Goal: Task Accomplishment & Management: Use online tool/utility

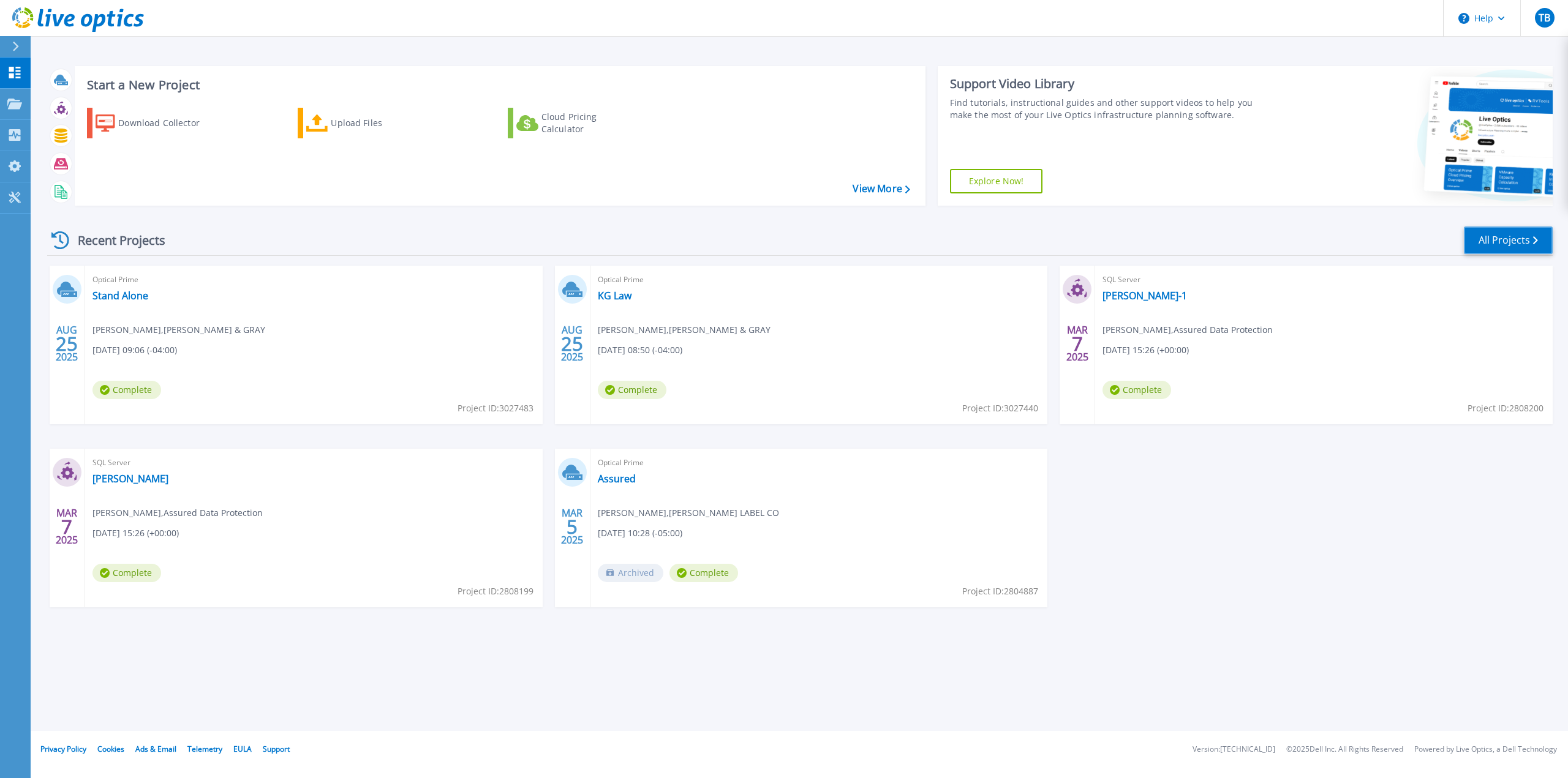
click at [1513, 238] on link "All Projects" at bounding box center [1509, 240] width 89 height 28
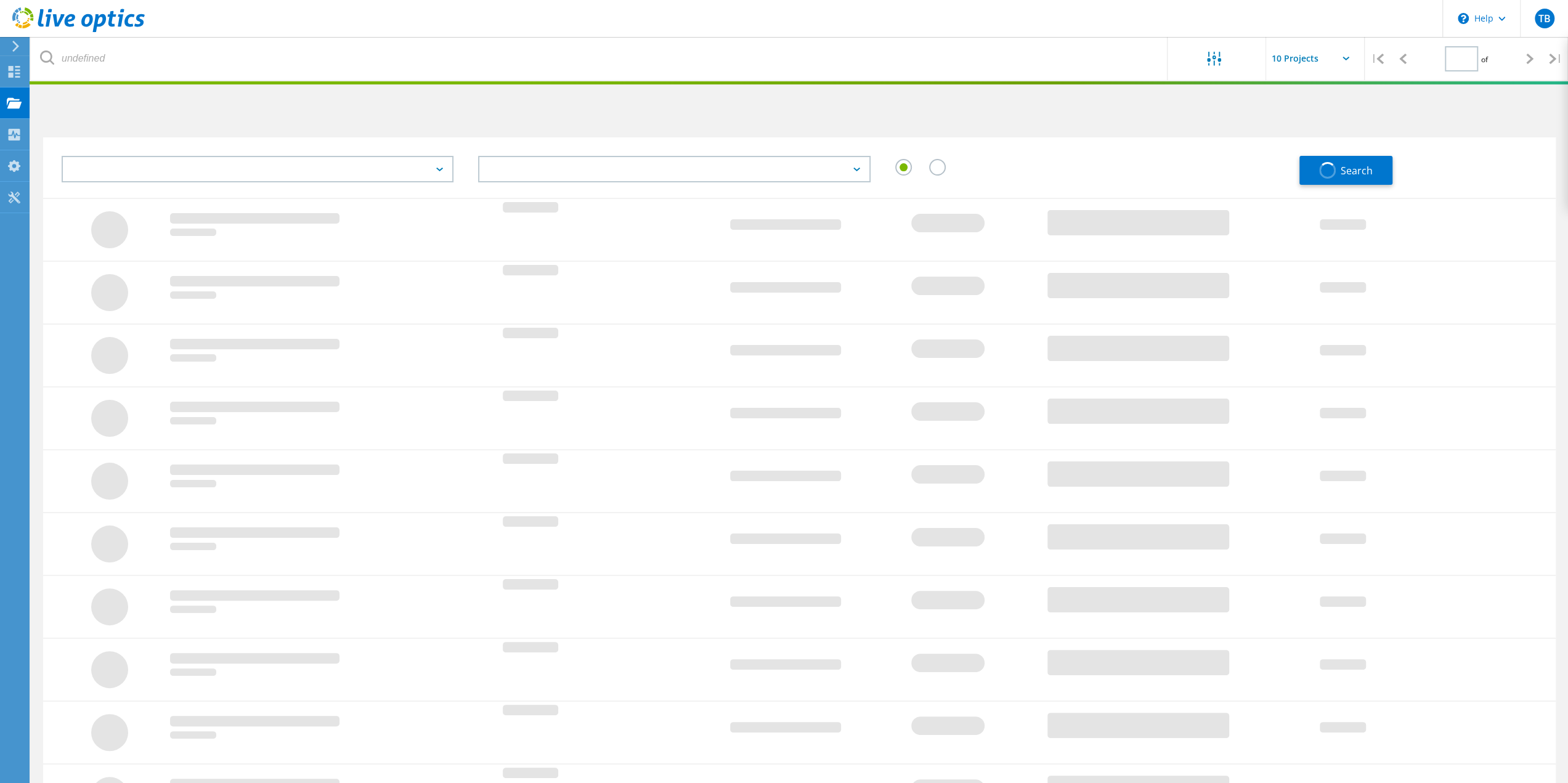
type input "1"
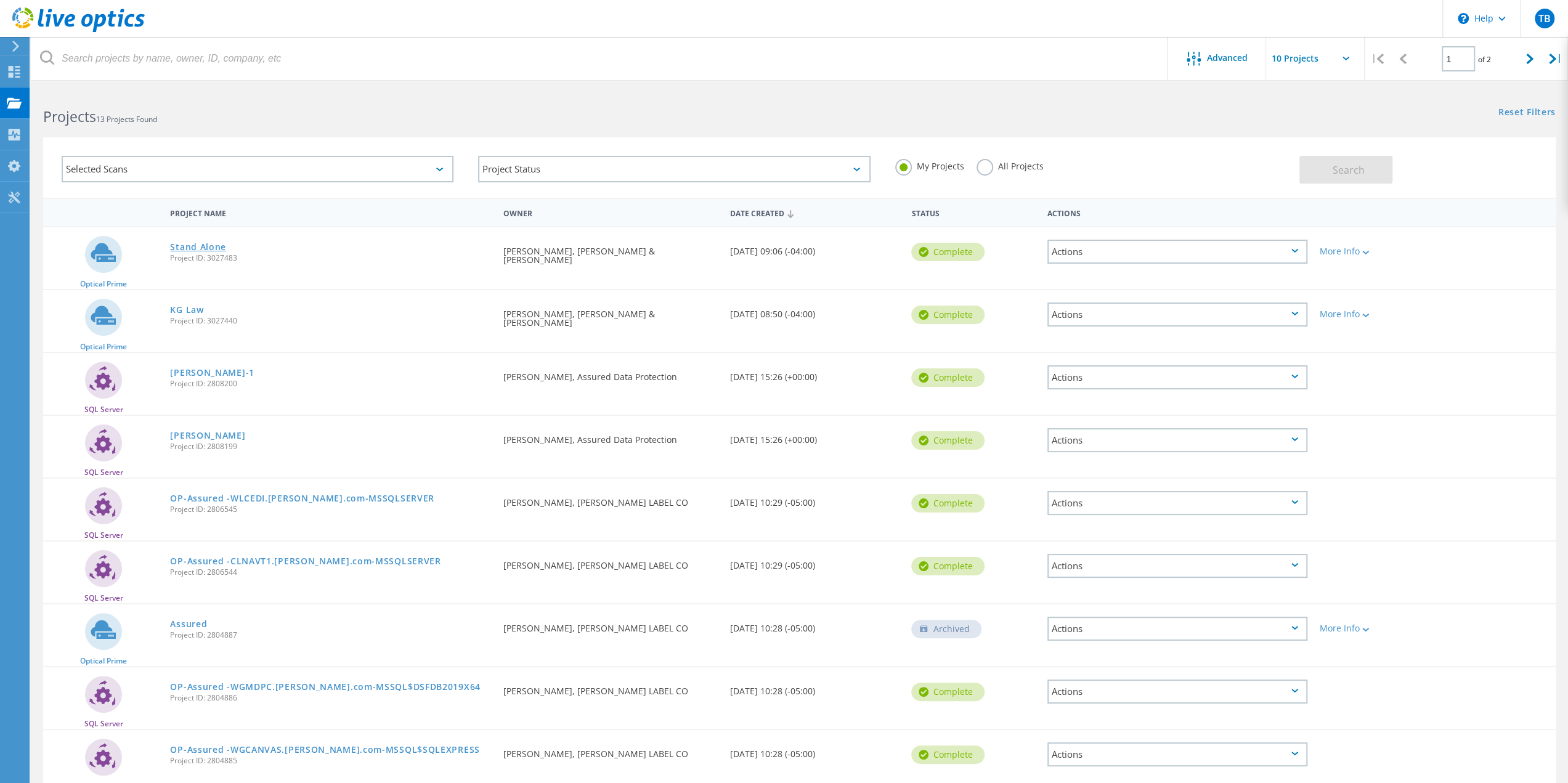
click at [200, 249] on link "Stand Alone" at bounding box center [198, 246] width 56 height 8
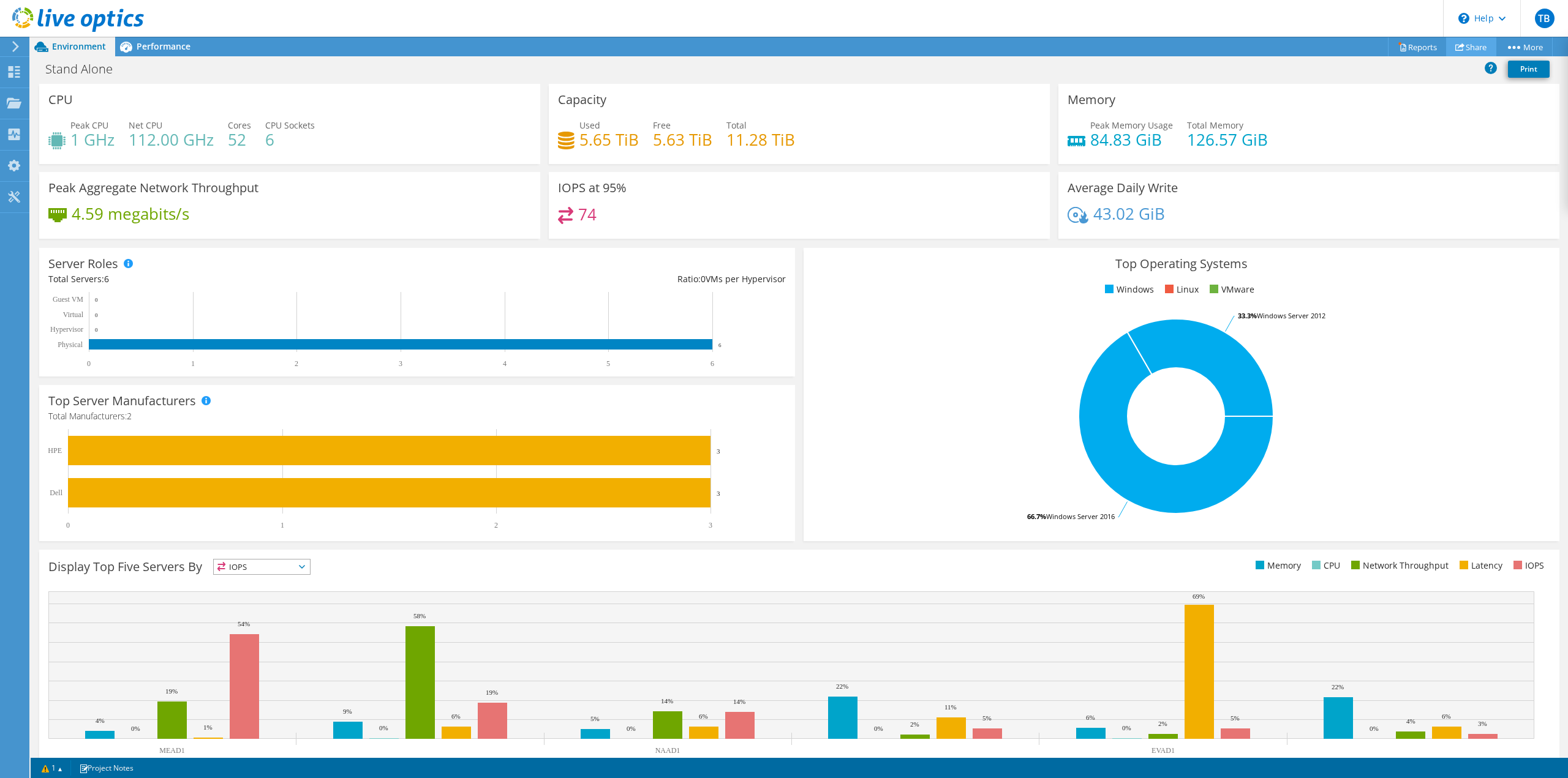
click at [1468, 50] on link "Share" at bounding box center [1471, 46] width 50 height 19
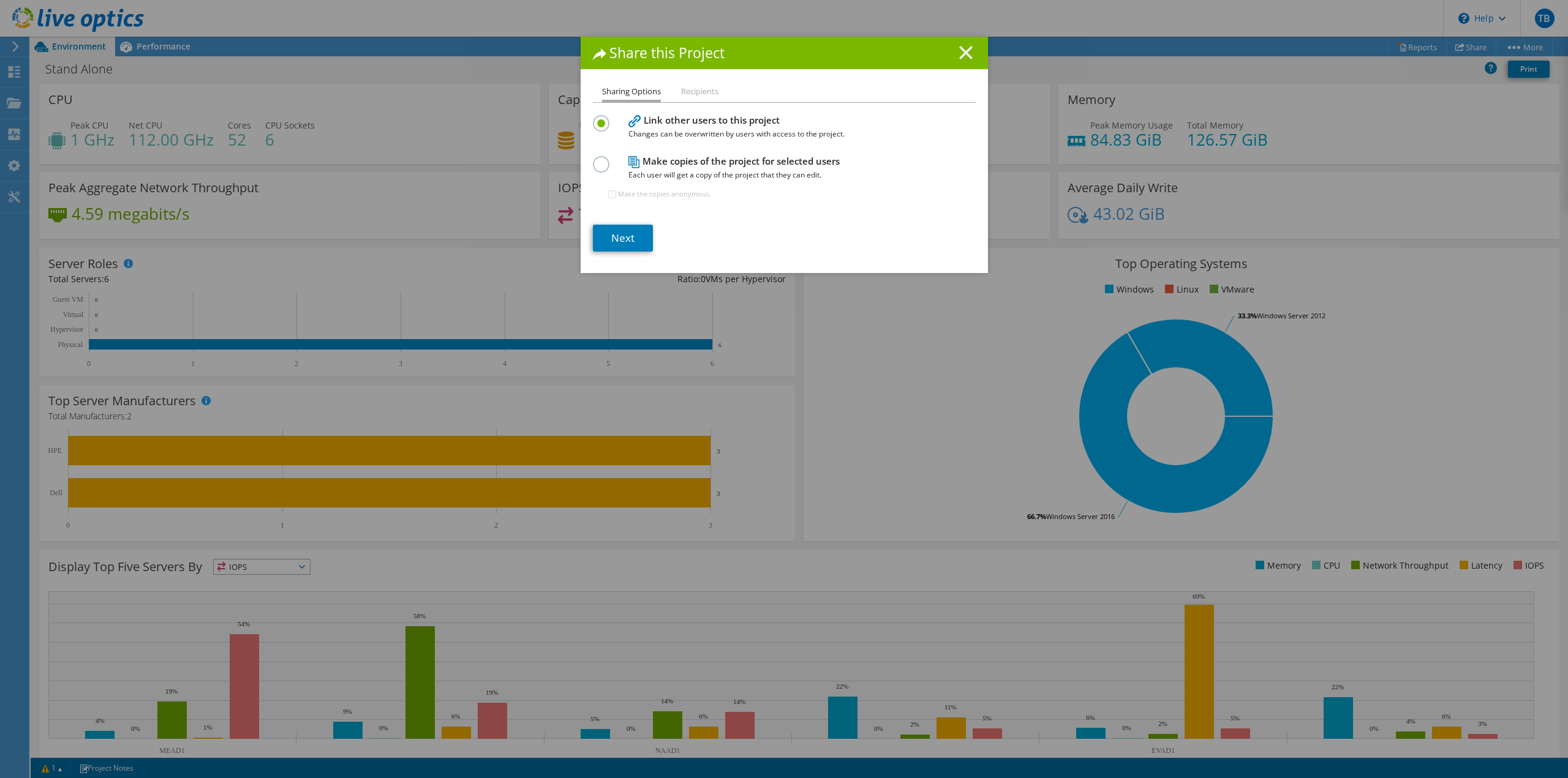
click at [963, 50] on line at bounding box center [965, 52] width 12 height 12
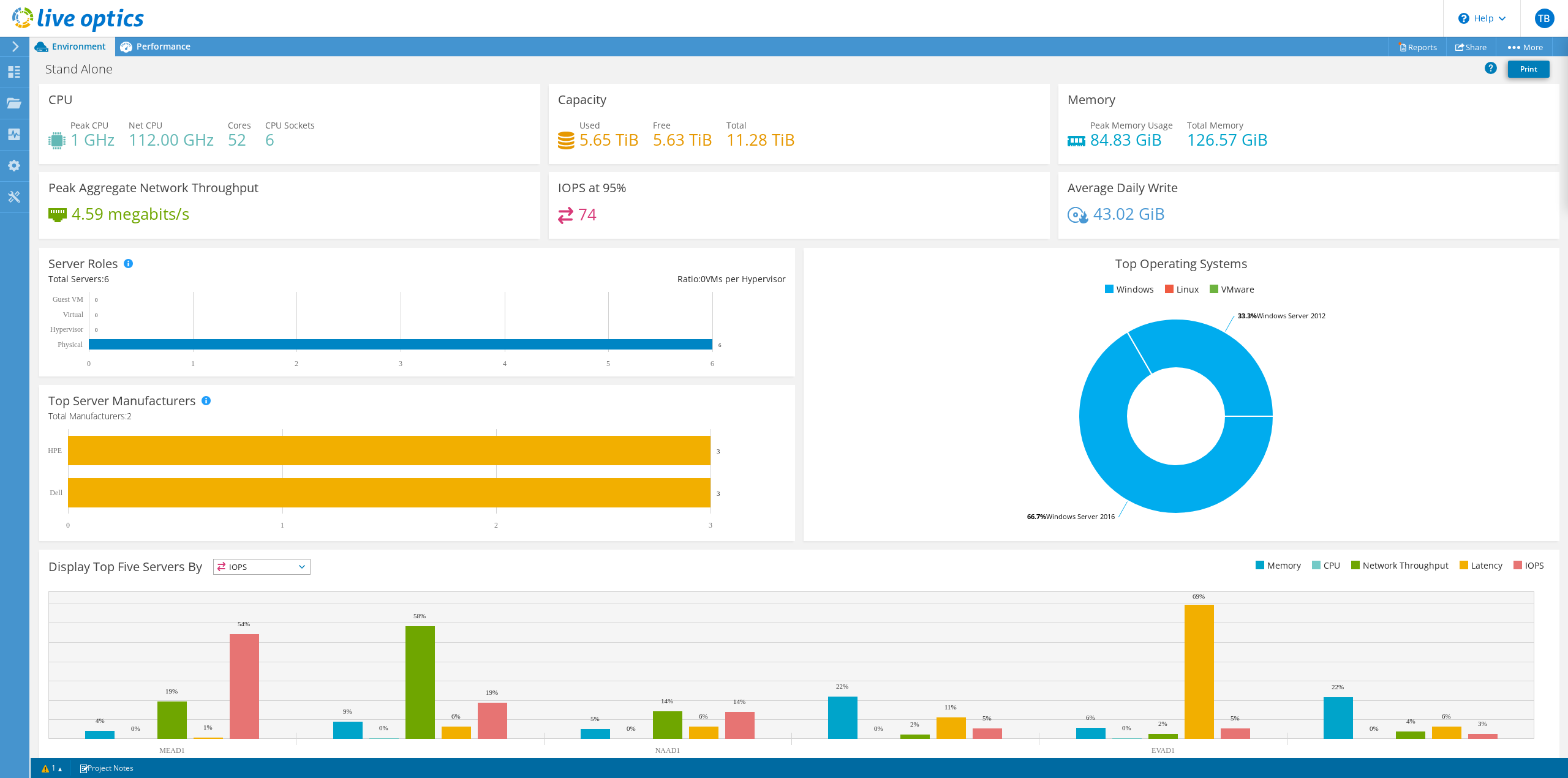
click at [63, 19] on icon at bounding box center [78, 19] width 131 height 25
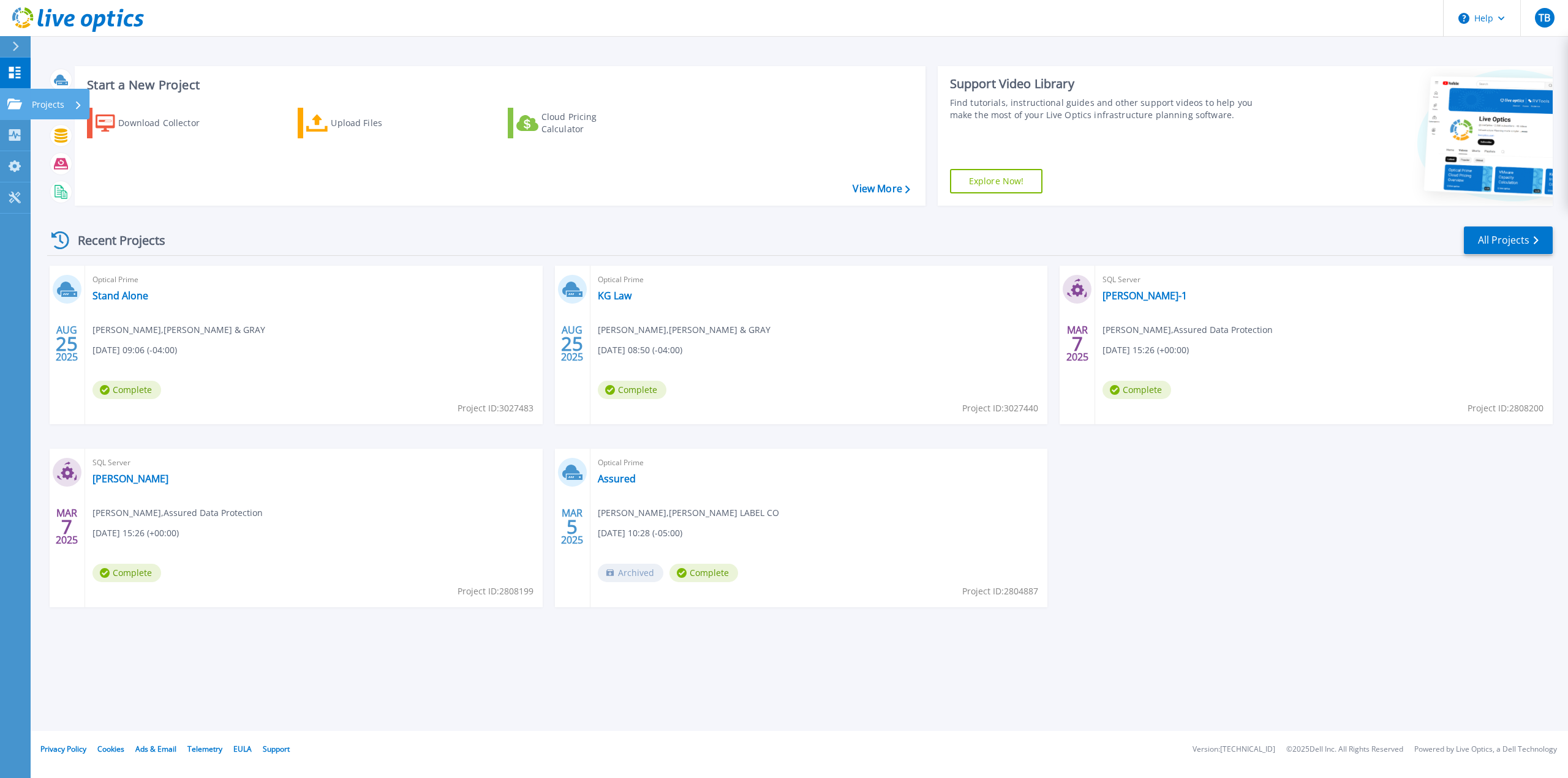
click at [50, 103] on p "Projects" at bounding box center [47, 104] width 32 height 31
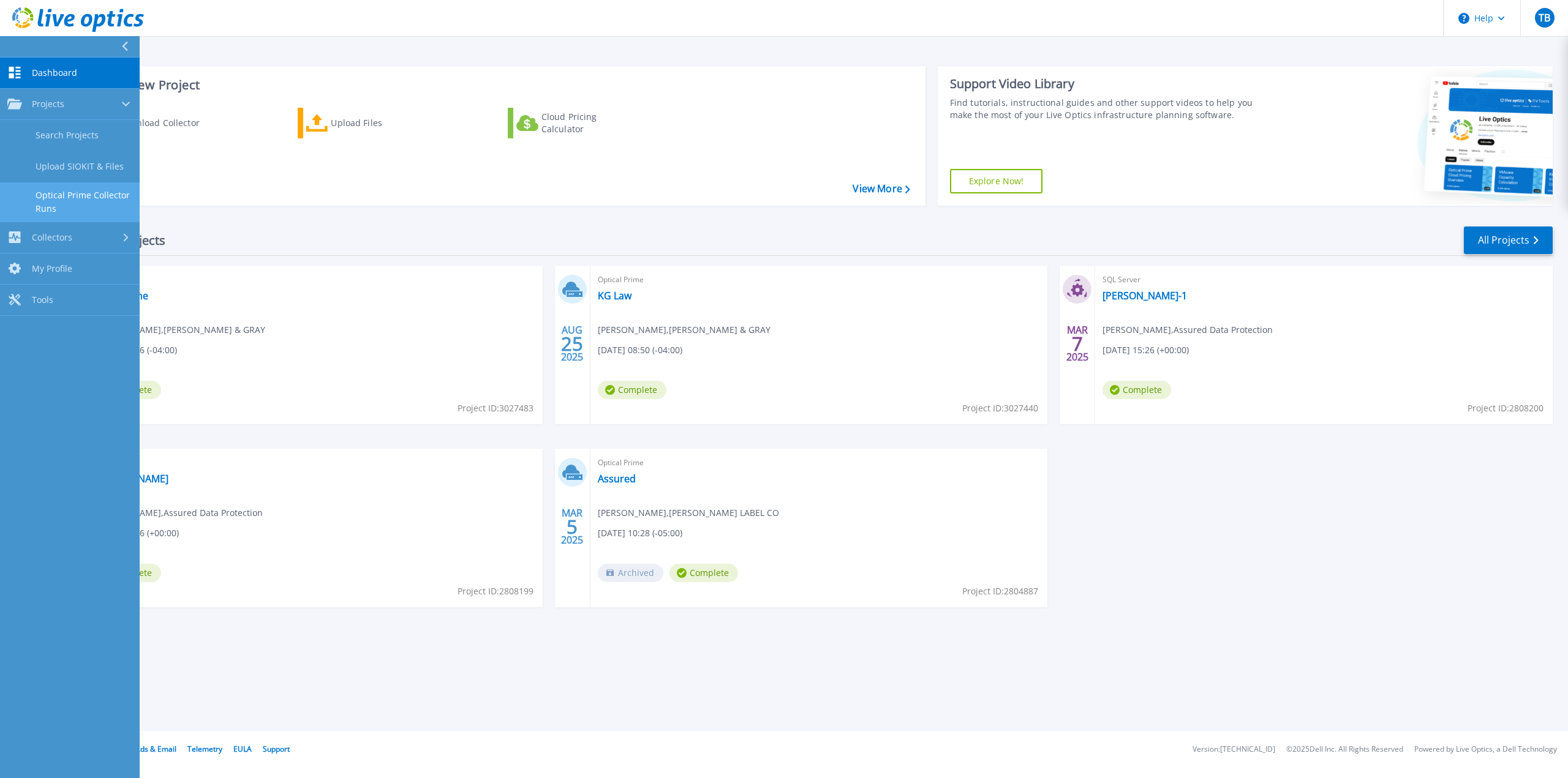
click at [79, 198] on link "Optical Prime Collector Runs" at bounding box center [69, 201] width 140 height 39
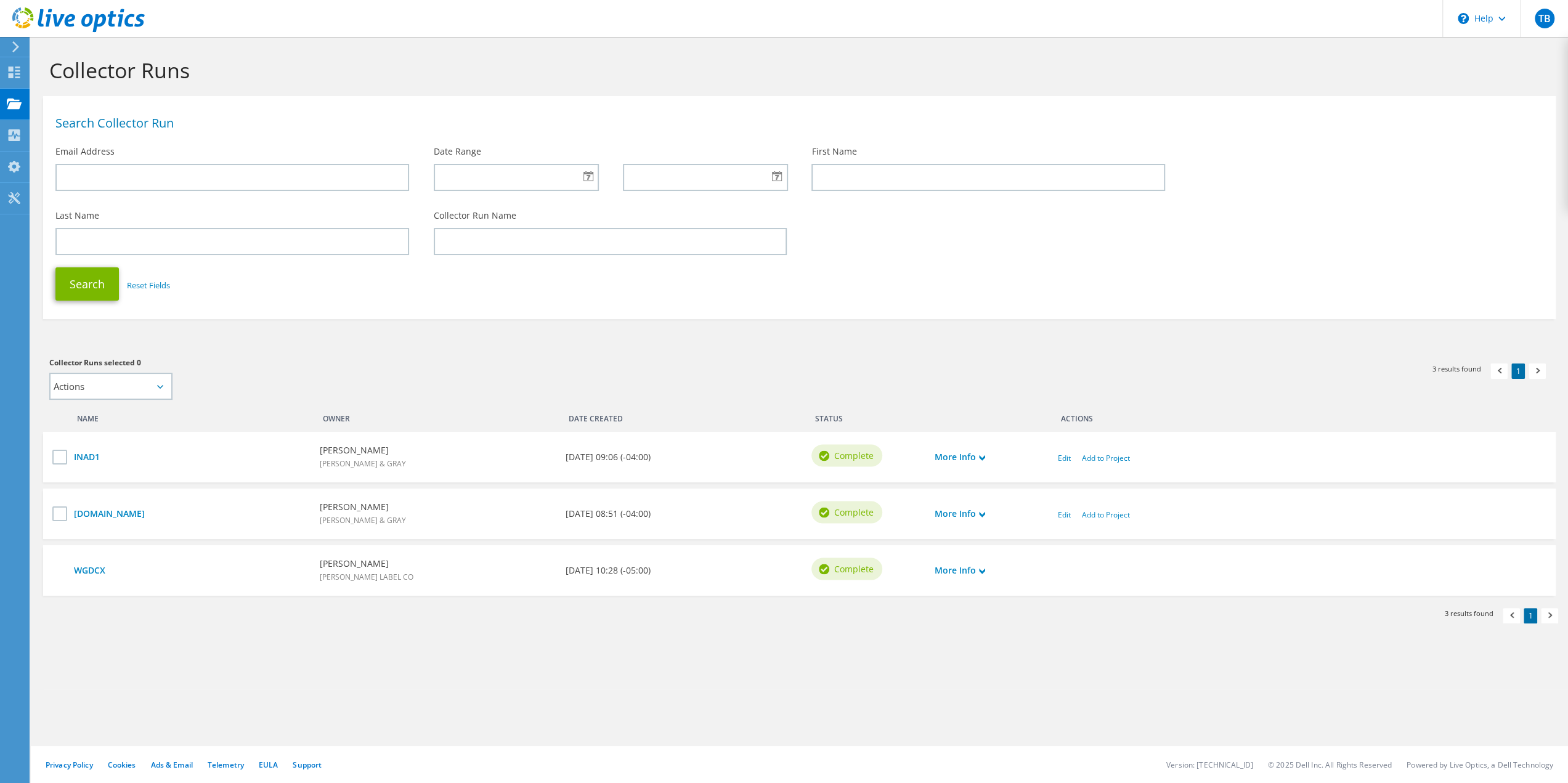
click at [52, 23] on icon at bounding box center [78, 20] width 132 height 25
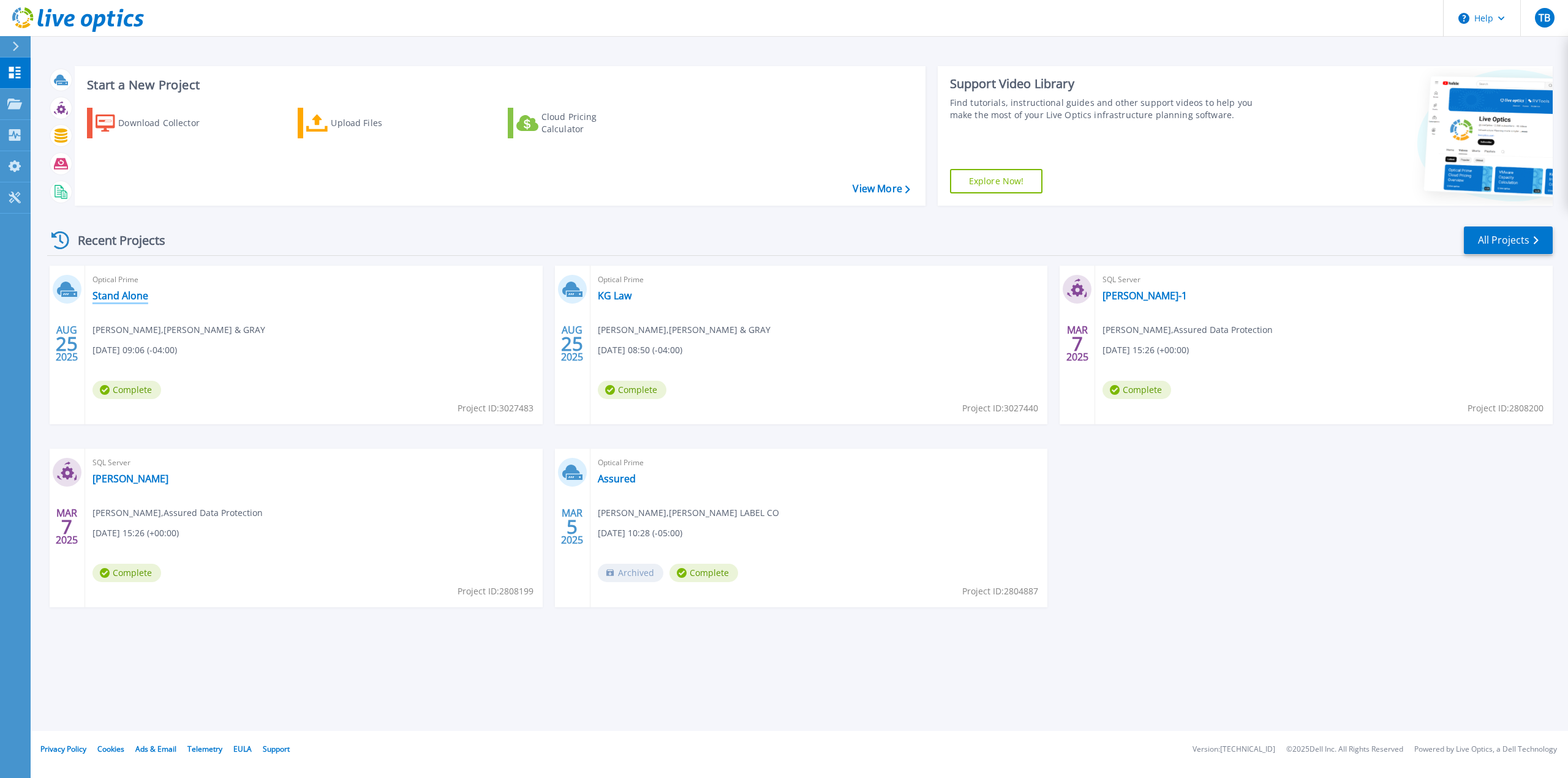
click at [119, 296] on link "Stand Alone" at bounding box center [120, 295] width 55 height 12
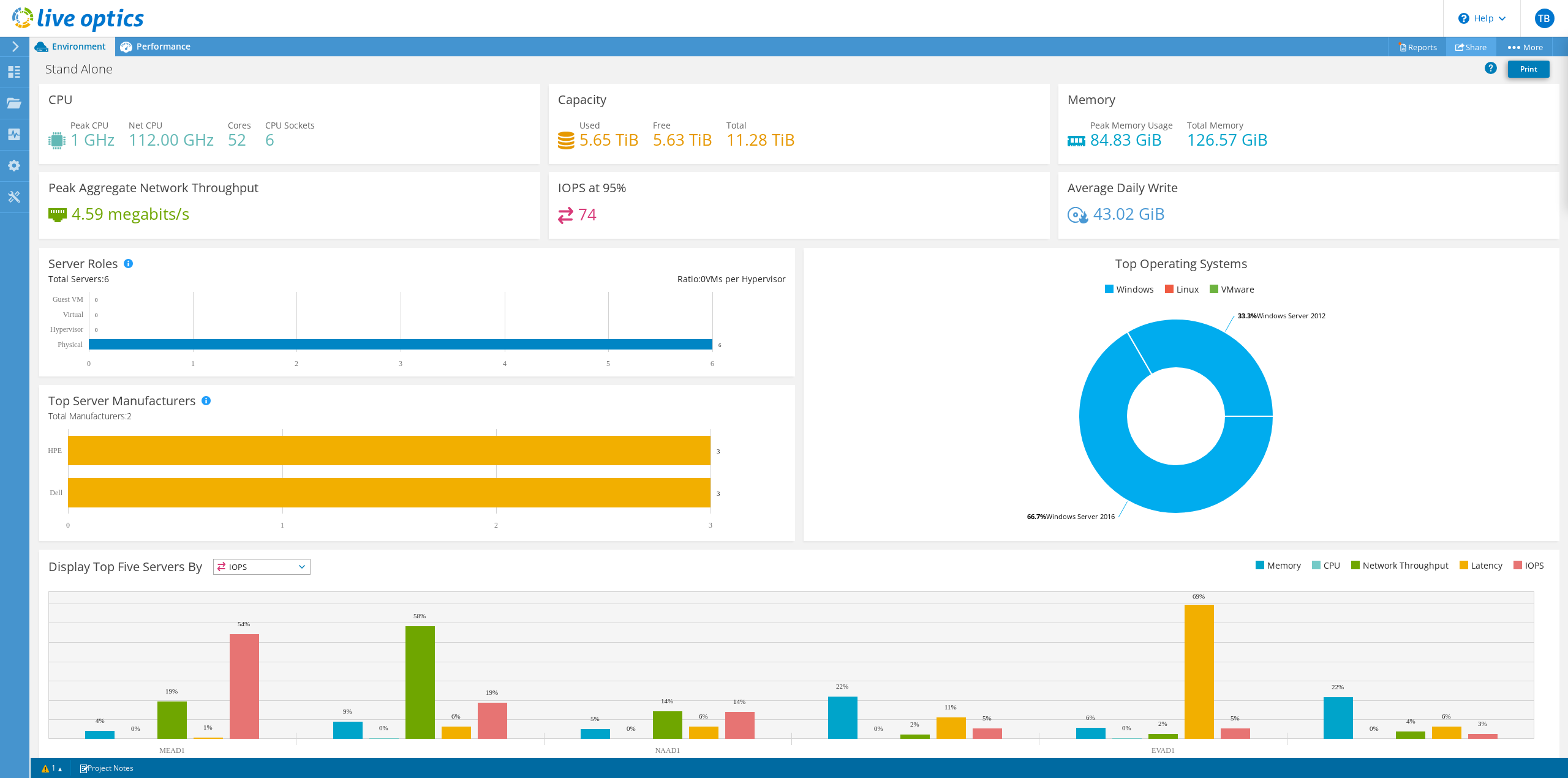
click at [1464, 47] on link "Share" at bounding box center [1471, 46] width 50 height 19
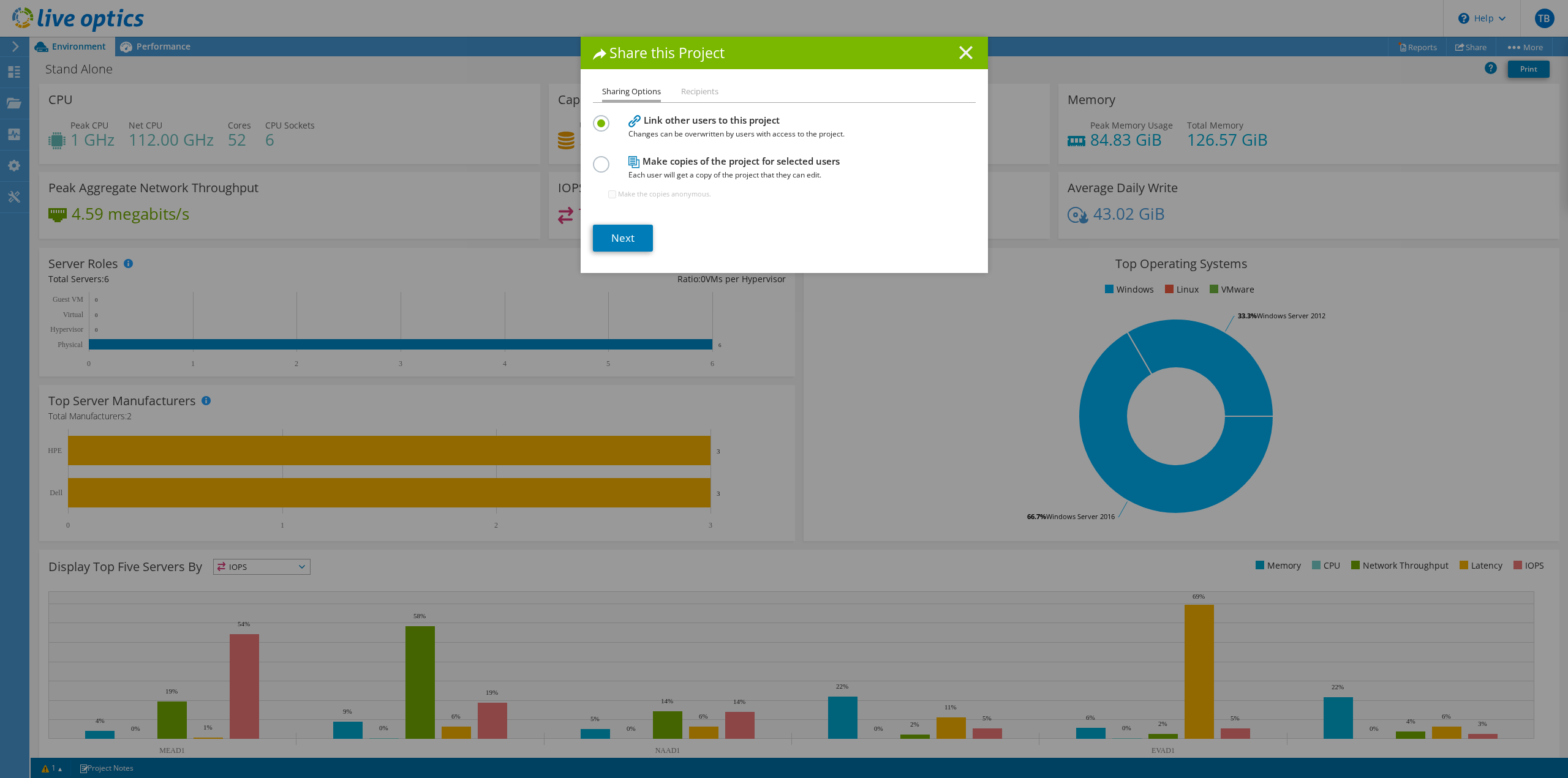
click at [960, 52] on line at bounding box center [965, 52] width 12 height 12
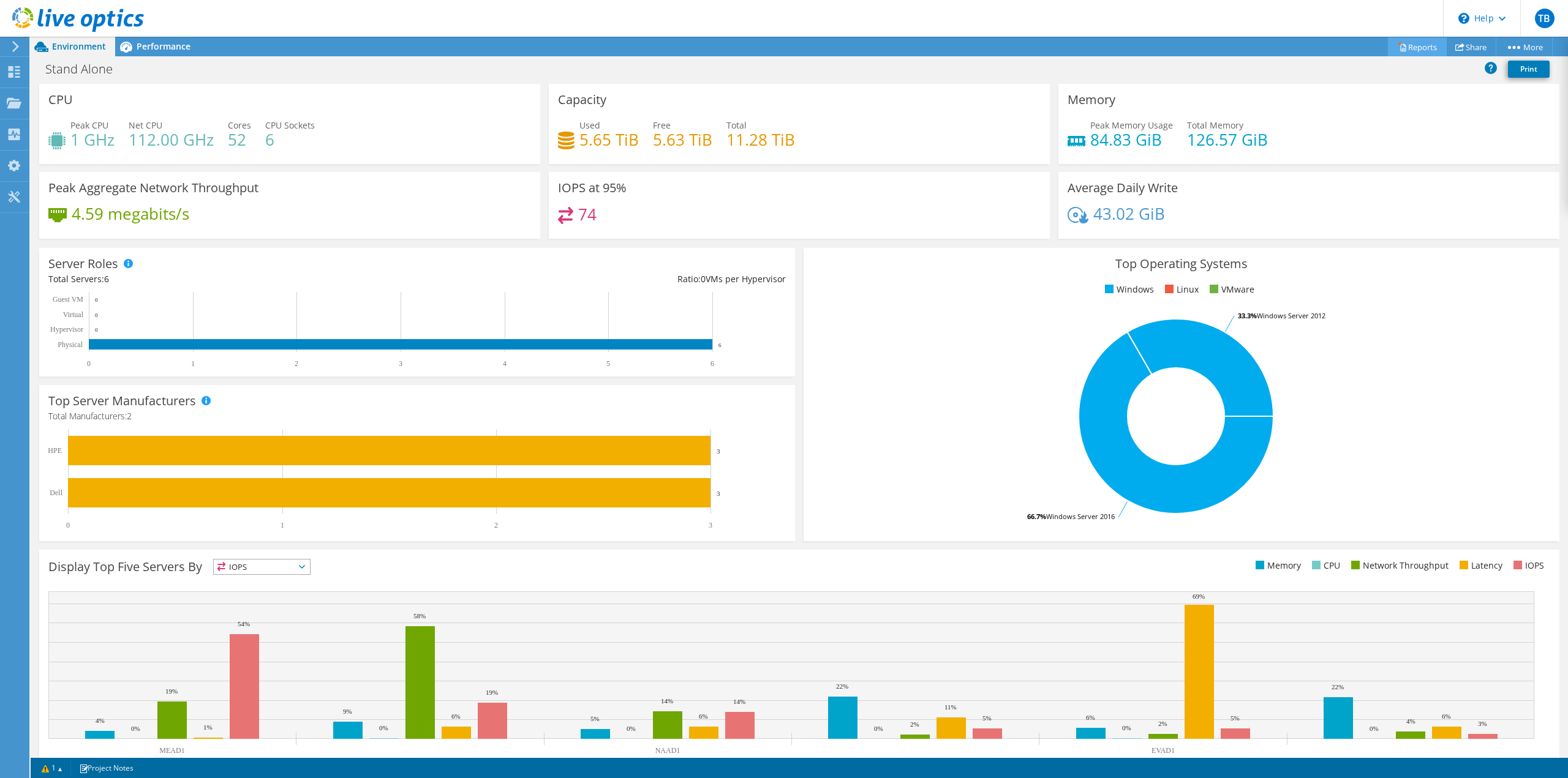
click at [1420, 50] on link "Reports" at bounding box center [1418, 46] width 59 height 19
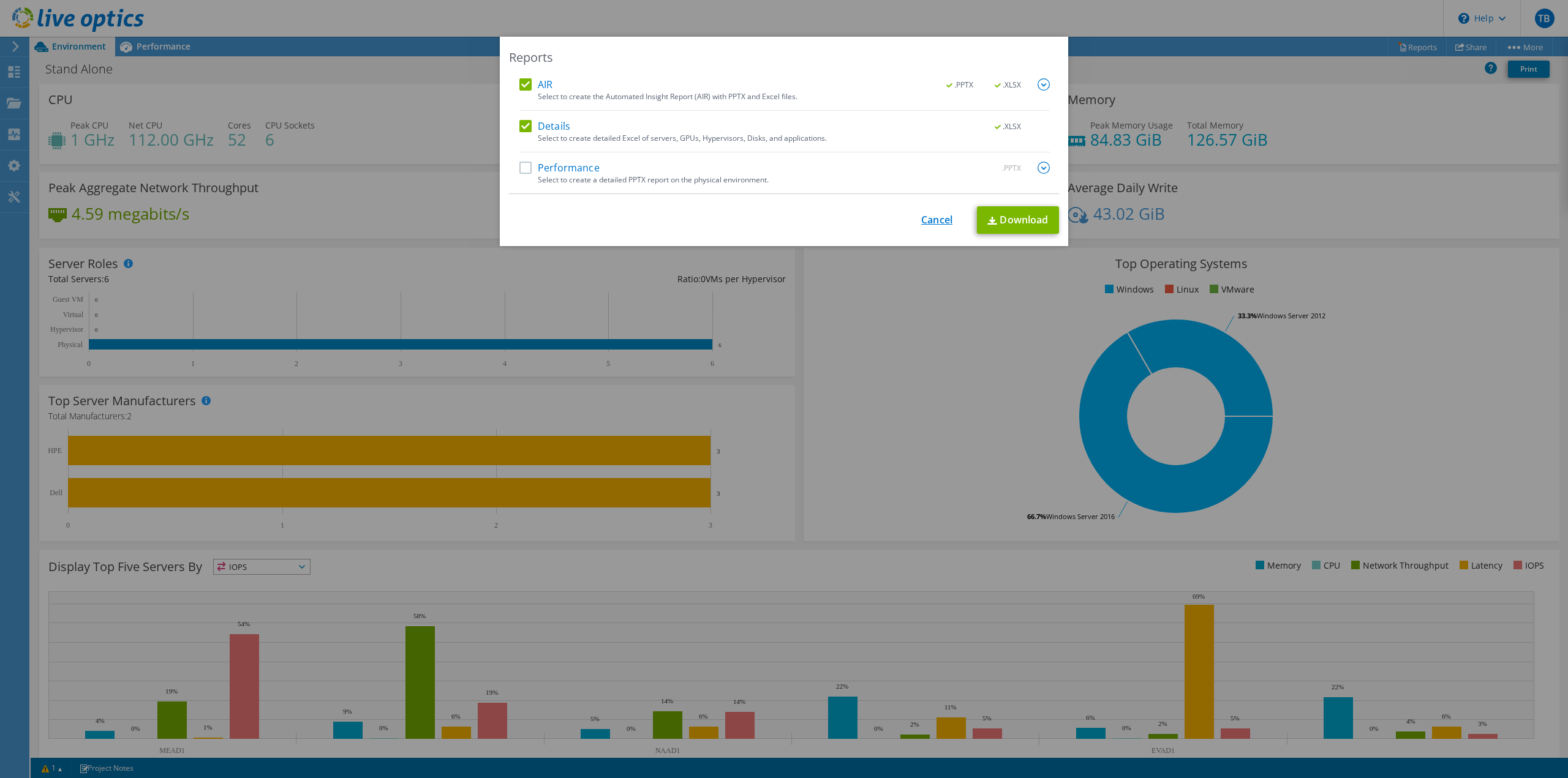
click at [924, 217] on link "Cancel" at bounding box center [937, 220] width 31 height 12
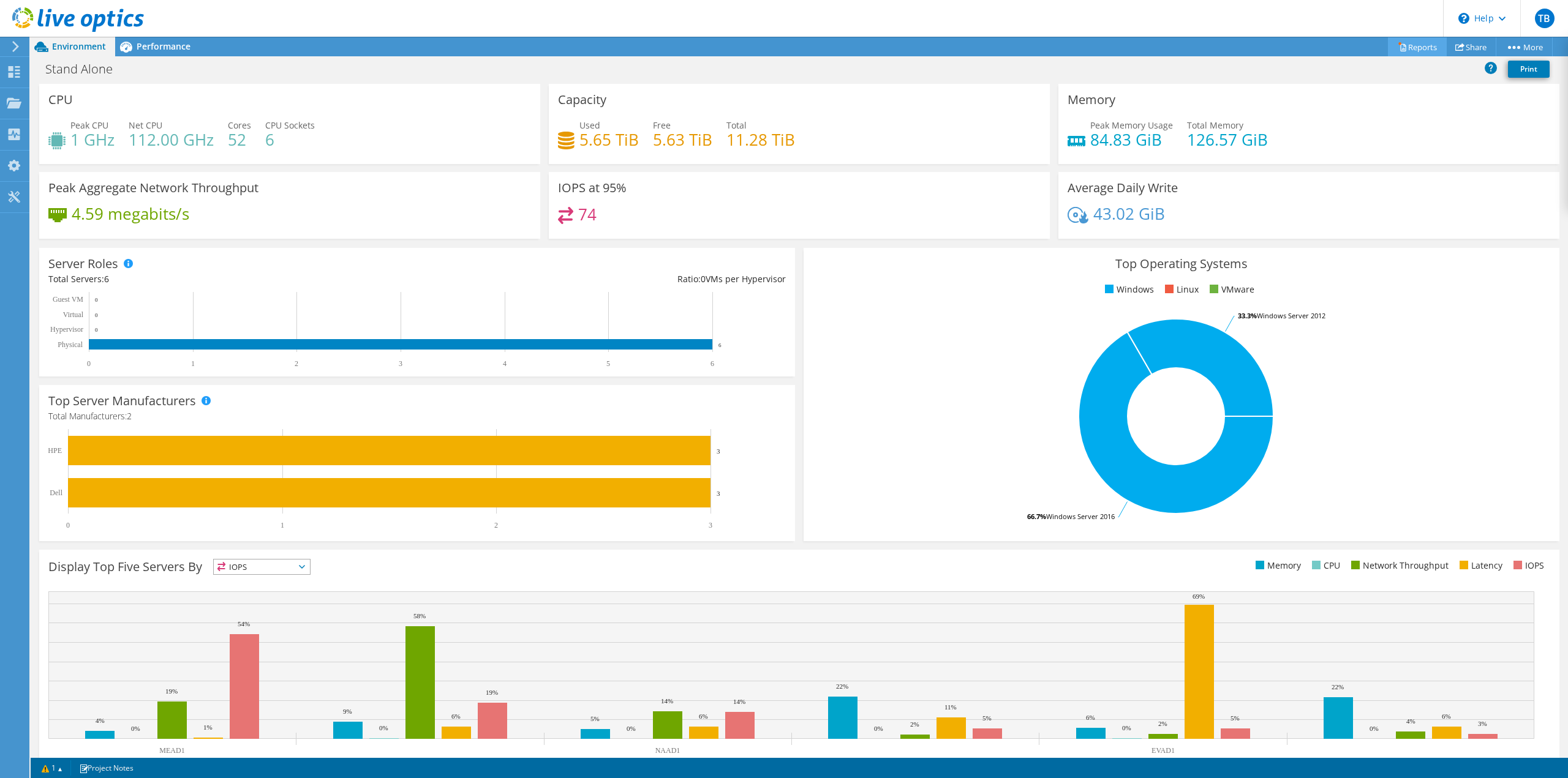
click at [1416, 44] on link "Reports" at bounding box center [1418, 46] width 59 height 19
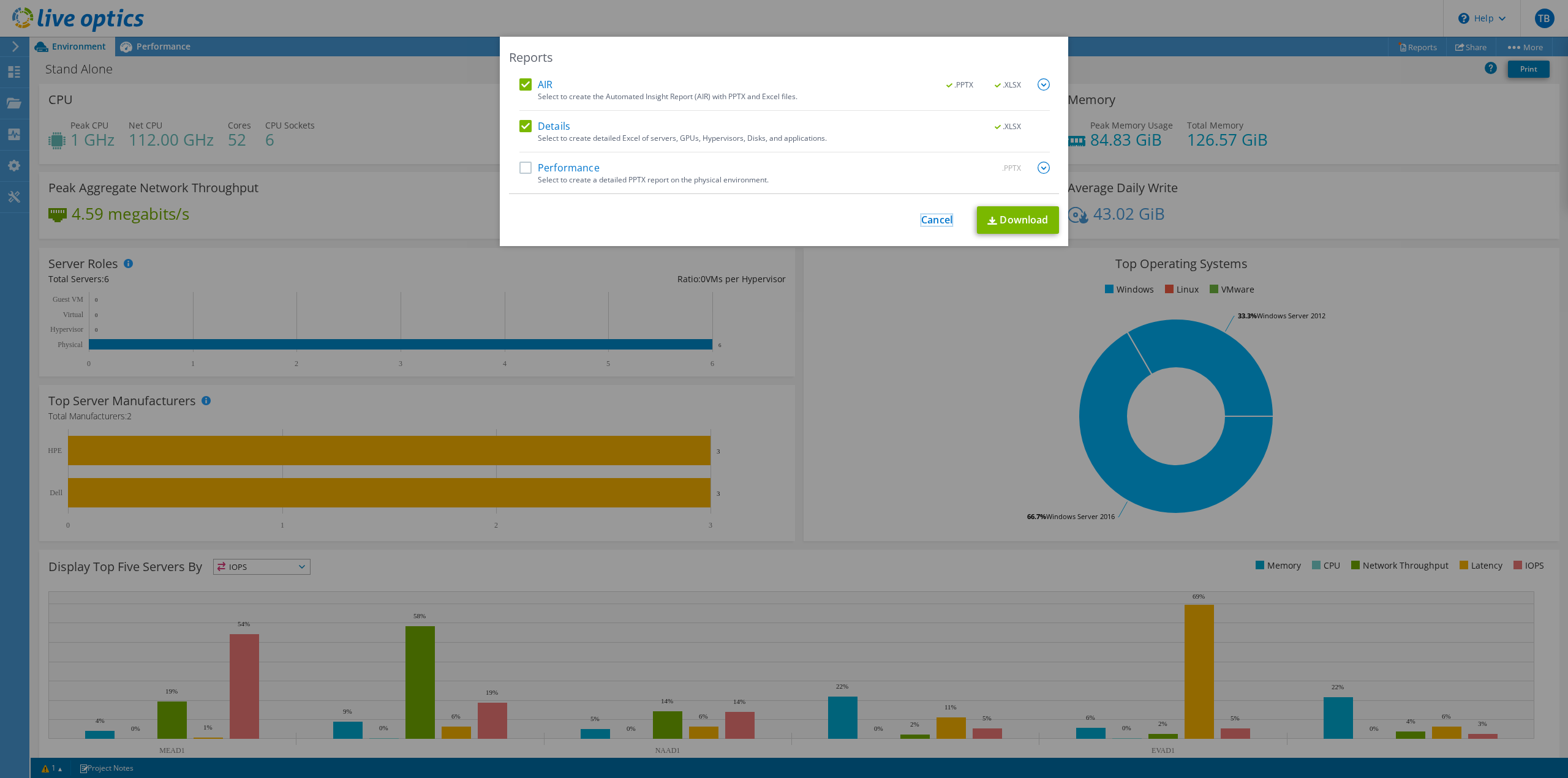
drag, startPoint x: 930, startPoint y: 220, endPoint x: 929, endPoint y: 240, distance: 20.0
click at [930, 220] on link "Cancel" at bounding box center [937, 220] width 31 height 12
